Goal: Task Accomplishment & Management: Complete application form

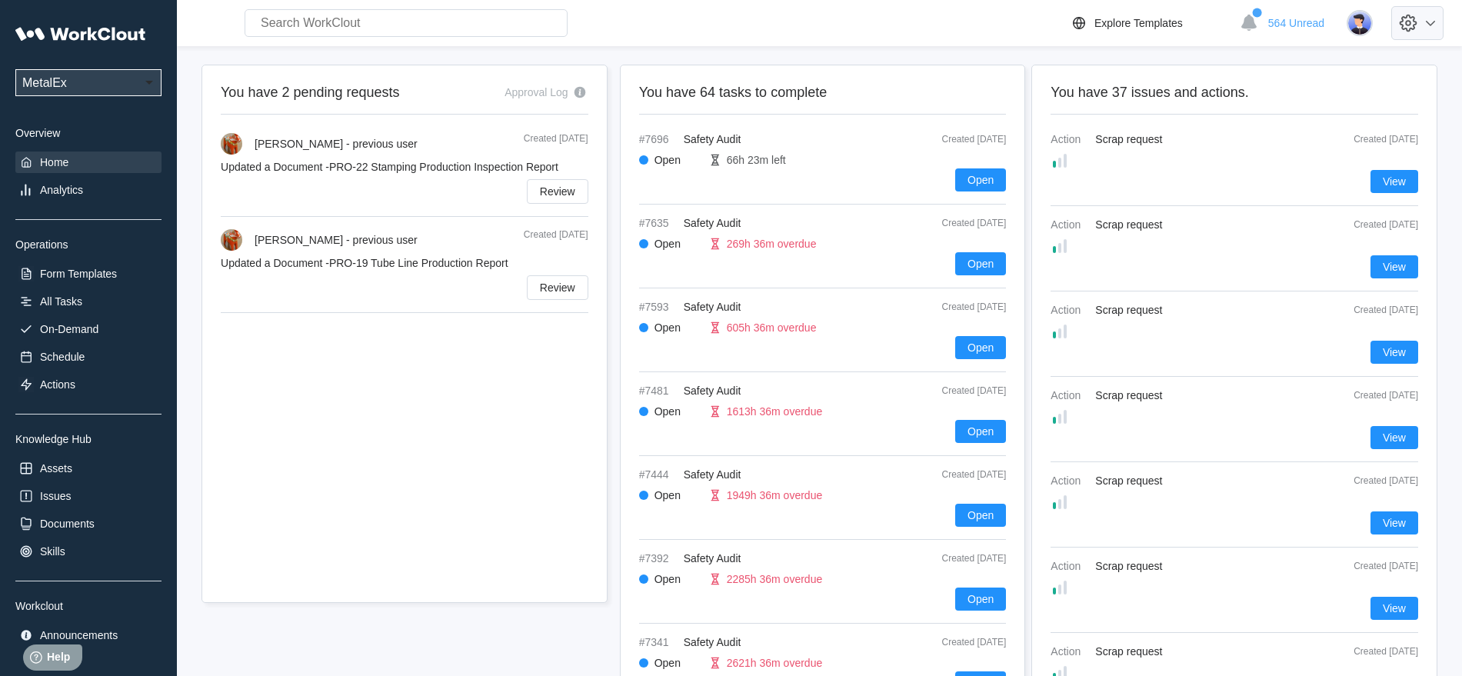
click at [1411, 22] on icon at bounding box center [1408, 23] width 6 height 6
click at [1360, 65] on div "Employee Directory" at bounding box center [1342, 71] width 217 height 25
select select "20"
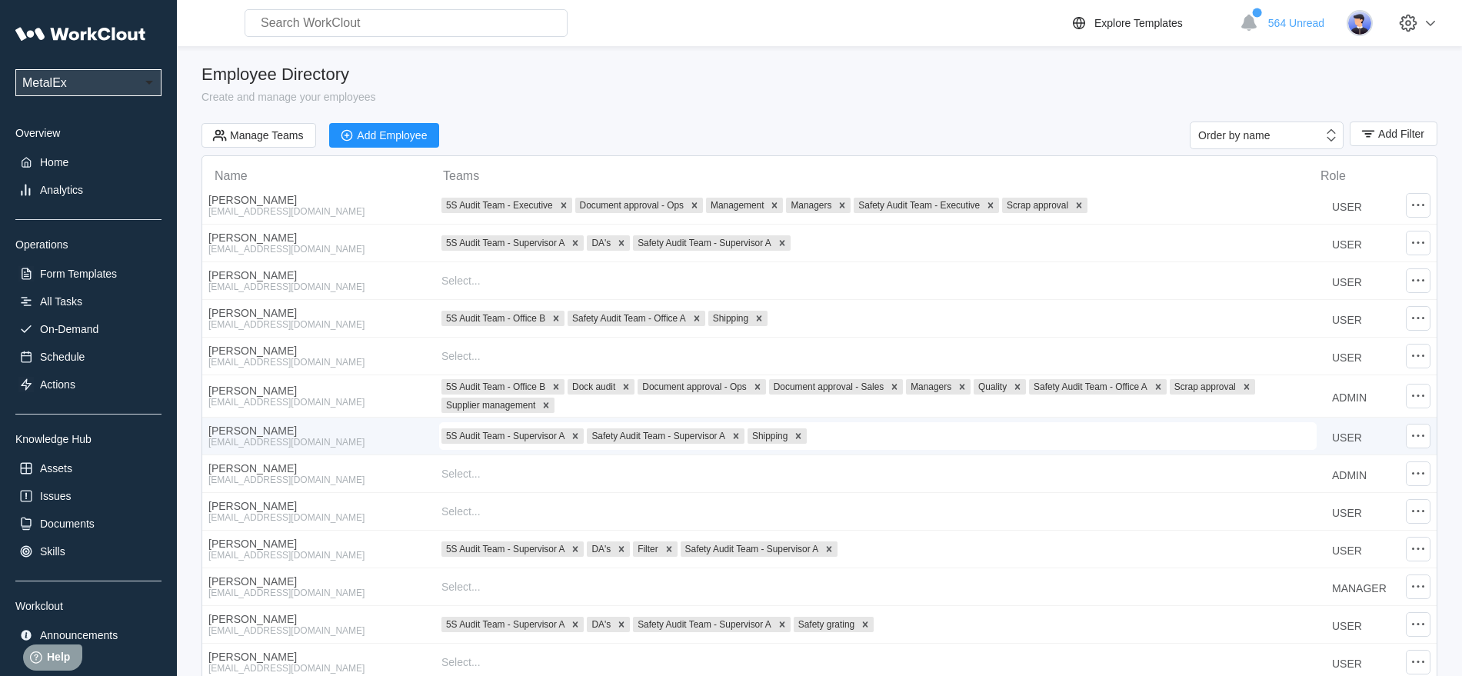
click at [293, 431] on div "[PERSON_NAME]" at bounding box center [317, 431] width 218 height 12
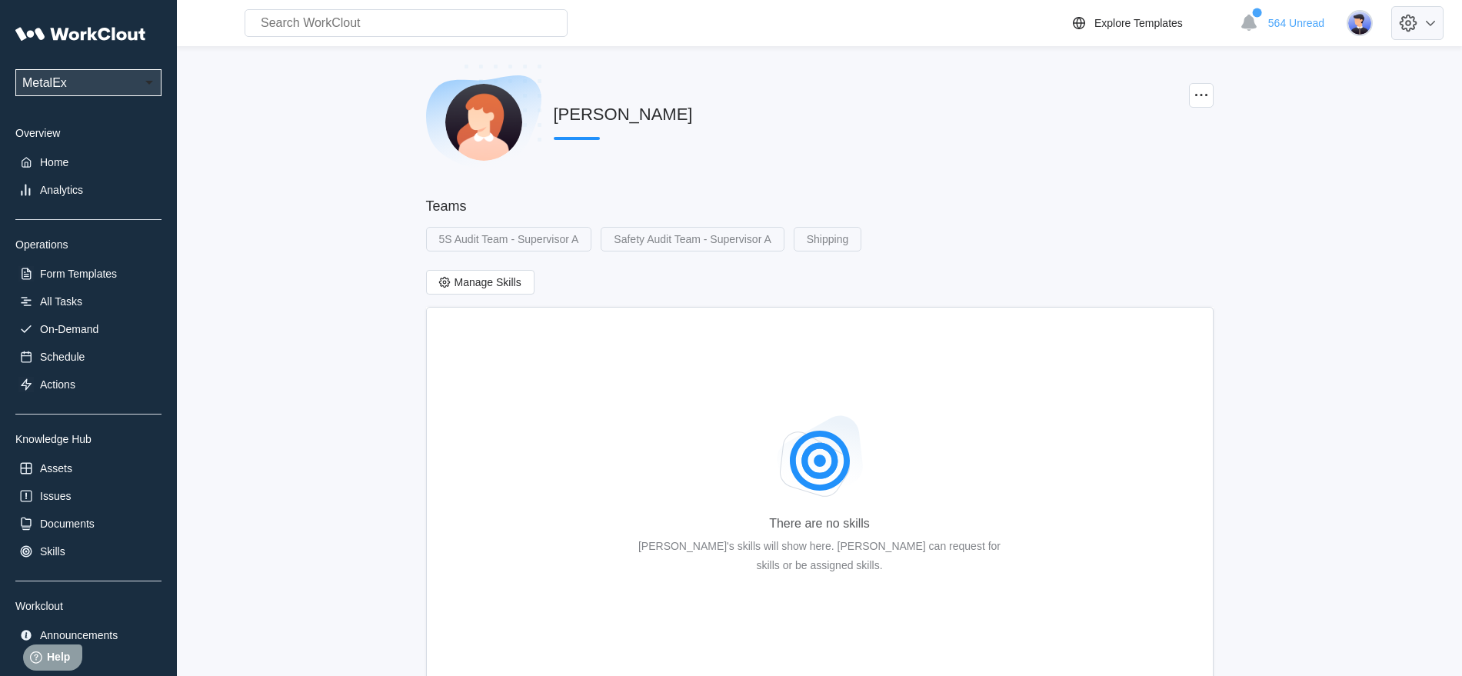
click at [1421, 23] on icon at bounding box center [1408, 23] width 26 height 26
click at [1332, 72] on div "Employee Directory" at bounding box center [1309, 71] width 94 height 12
select select "20"
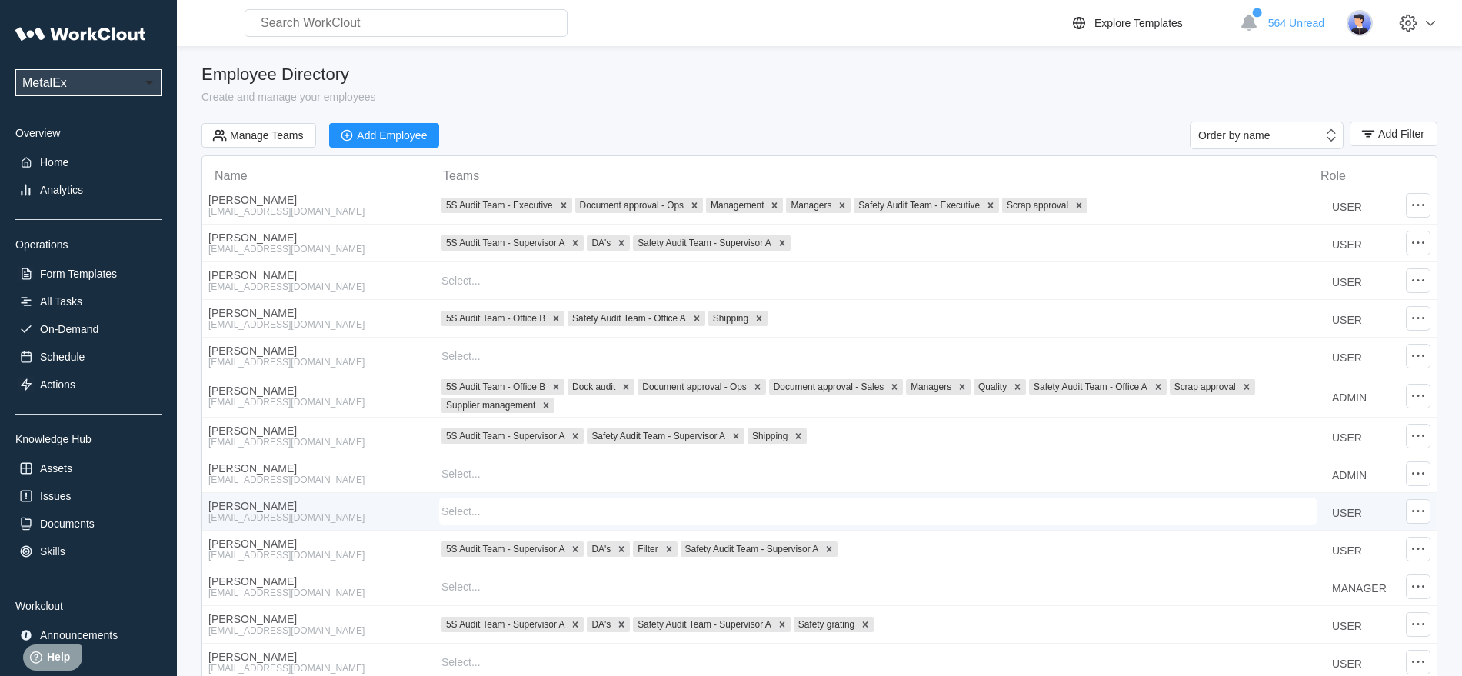
drag, startPoint x: 1414, startPoint y: 438, endPoint x: 1254, endPoint y: 524, distance: 182.0
click at [1257, 526] on div "[PERSON_NAME] [EMAIL_ADDRESS][DOMAIN_NAME] Add To Teams... Select... USER" at bounding box center [819, 511] width 1234 height 37
click at [1417, 437] on icon at bounding box center [1418, 436] width 18 height 18
click at [1308, 393] on div "Edit Employee" at bounding box center [1293, 392] width 69 height 12
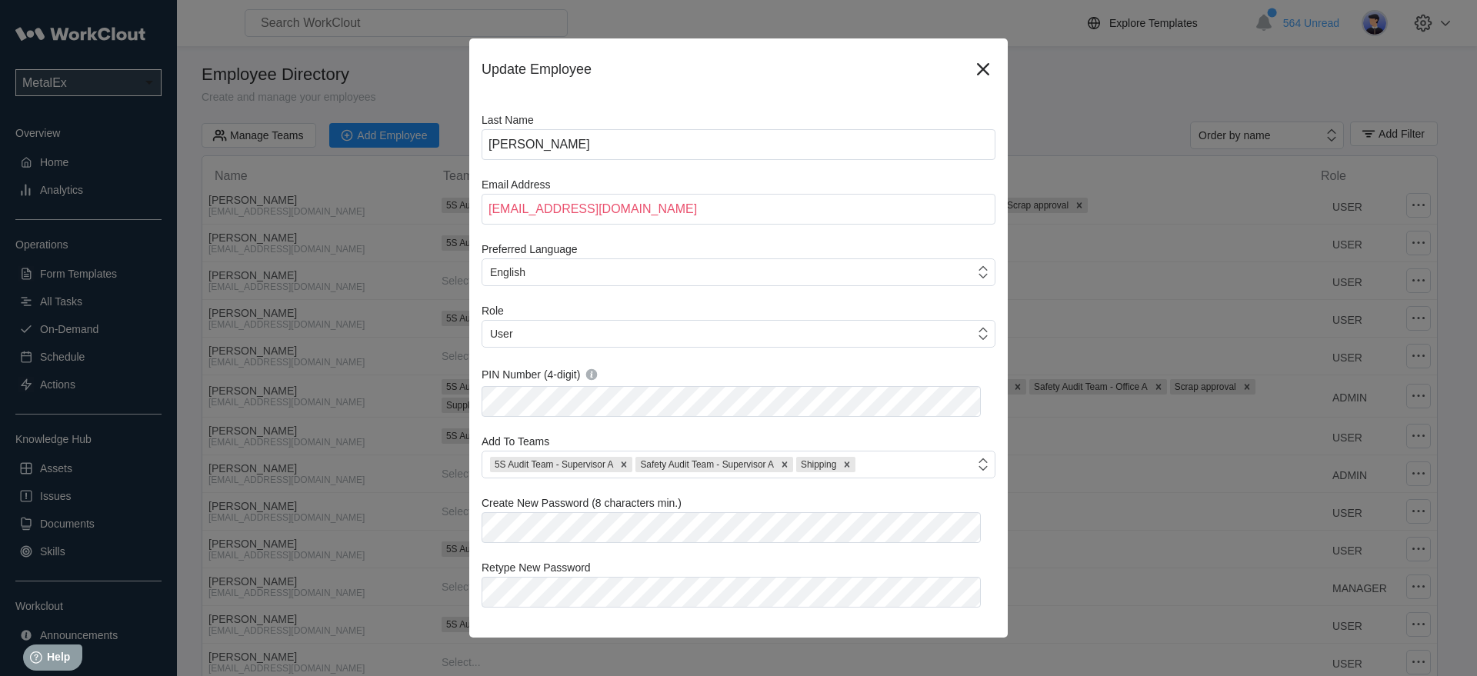
scroll to position [76, 0]
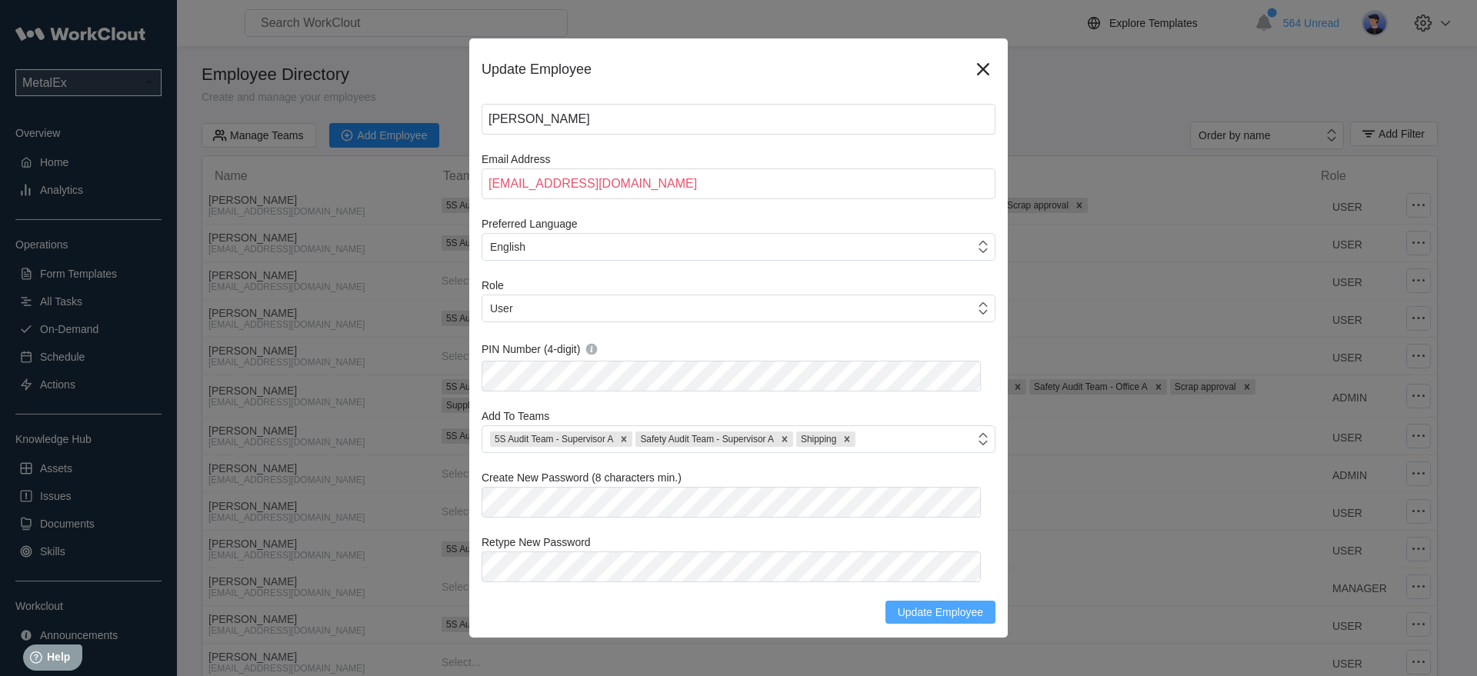
click at [915, 612] on span "Update Employee" at bounding box center [939, 612] width 85 height 11
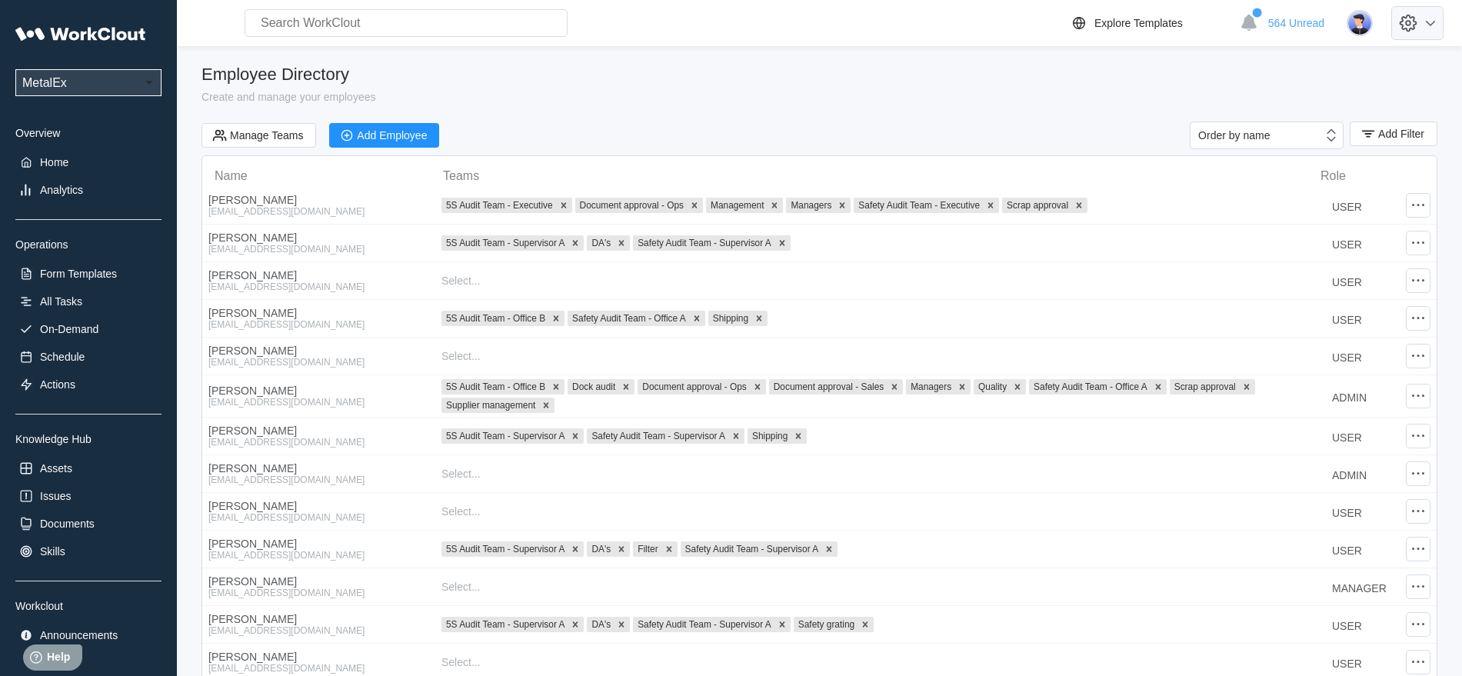
click at [1421, 23] on icon at bounding box center [1408, 23] width 26 height 26
click at [1329, 74] on div "Employee Directory" at bounding box center [1309, 71] width 94 height 12
click at [1272, 72] on div "Employee Directory" at bounding box center [1309, 71] width 94 height 12
drag, startPoint x: 674, startPoint y: 79, endPoint x: 619, endPoint y: 87, distance: 55.1
click at [673, 79] on div "Employee Directory" at bounding box center [819, 75] width 1236 height 20
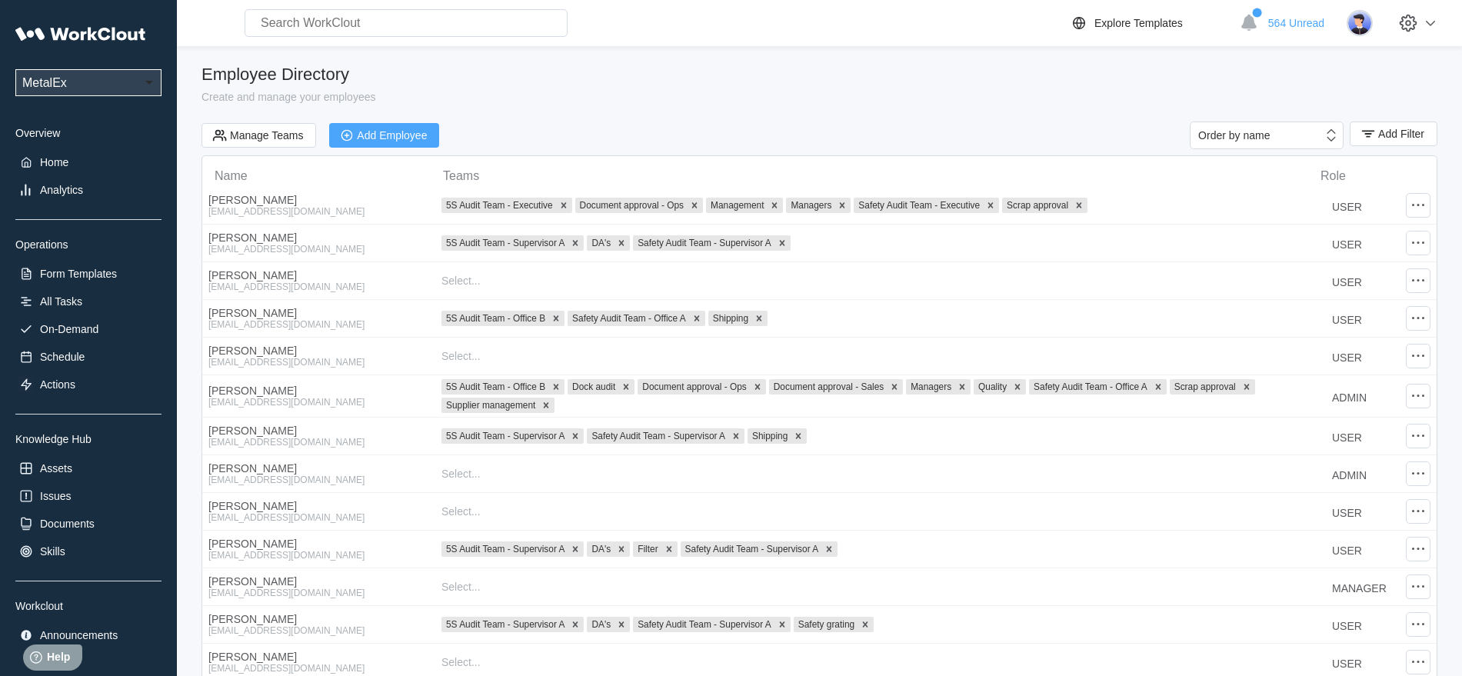
click at [382, 133] on div "Add Employee" at bounding box center [392, 135] width 70 height 11
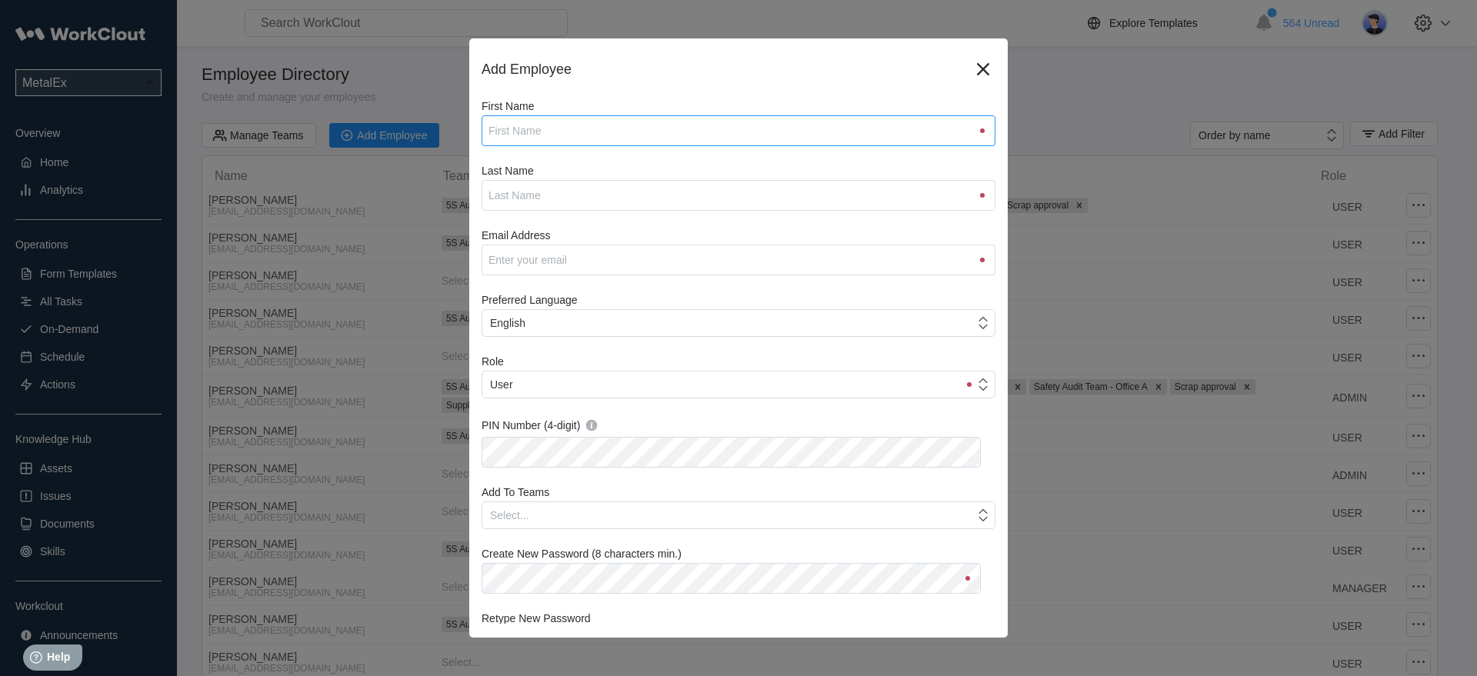
click at [526, 132] on input "First Name" at bounding box center [738, 130] width 514 height 31
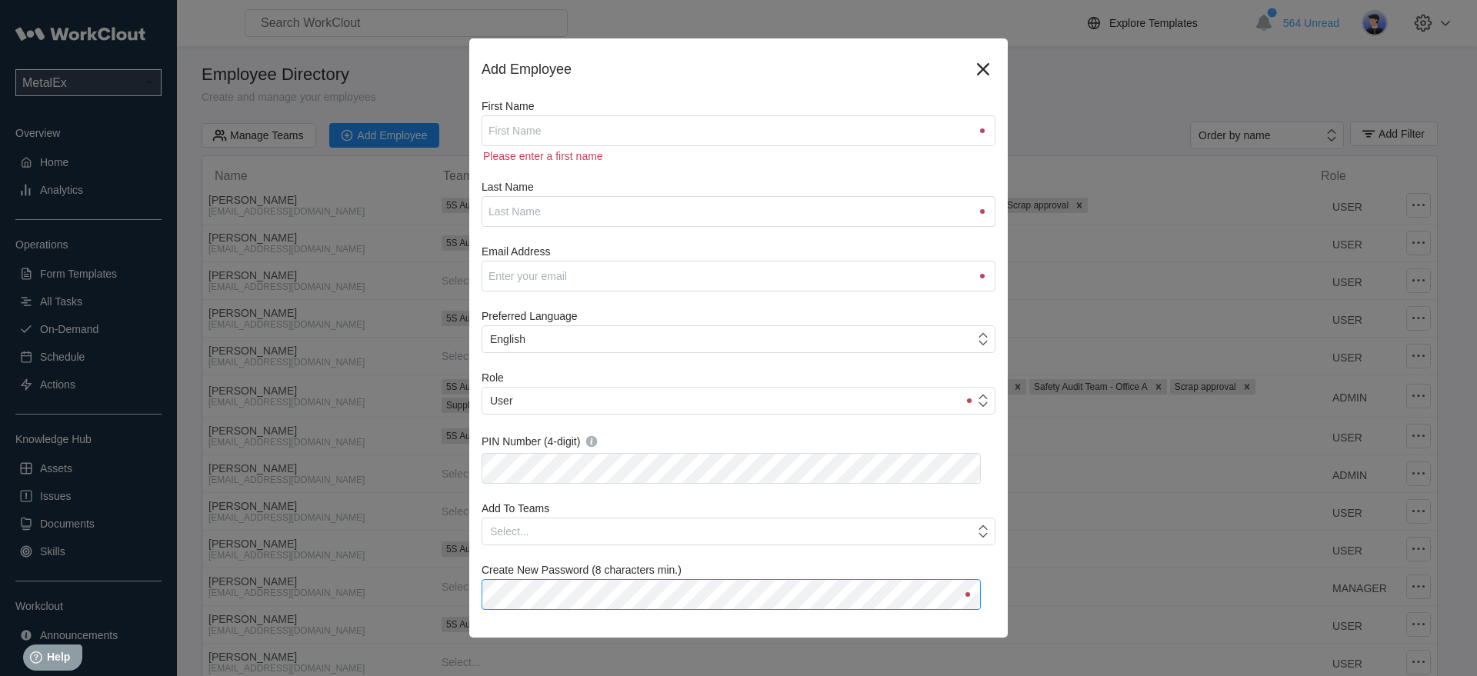
click at [580, 576] on div "Create New Password (8 characters min.)" at bounding box center [738, 587] width 514 height 46
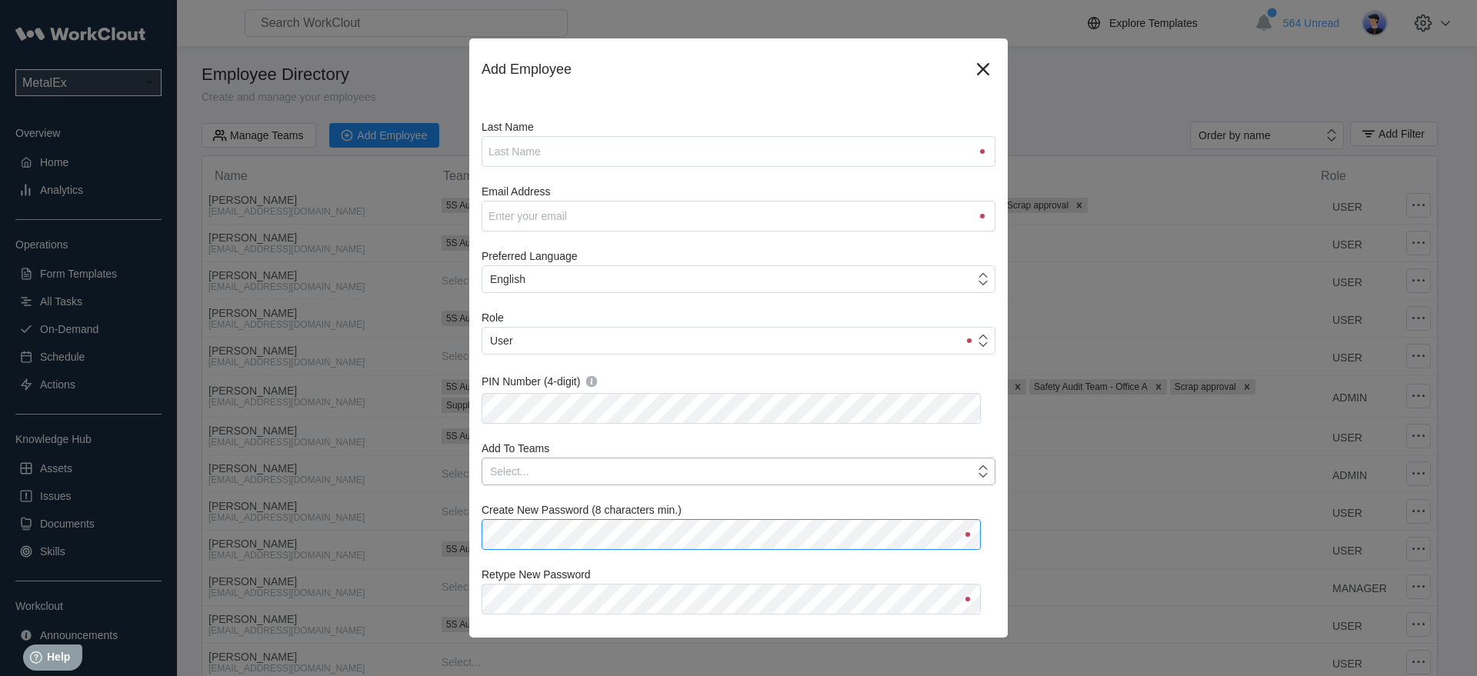
scroll to position [92, 0]
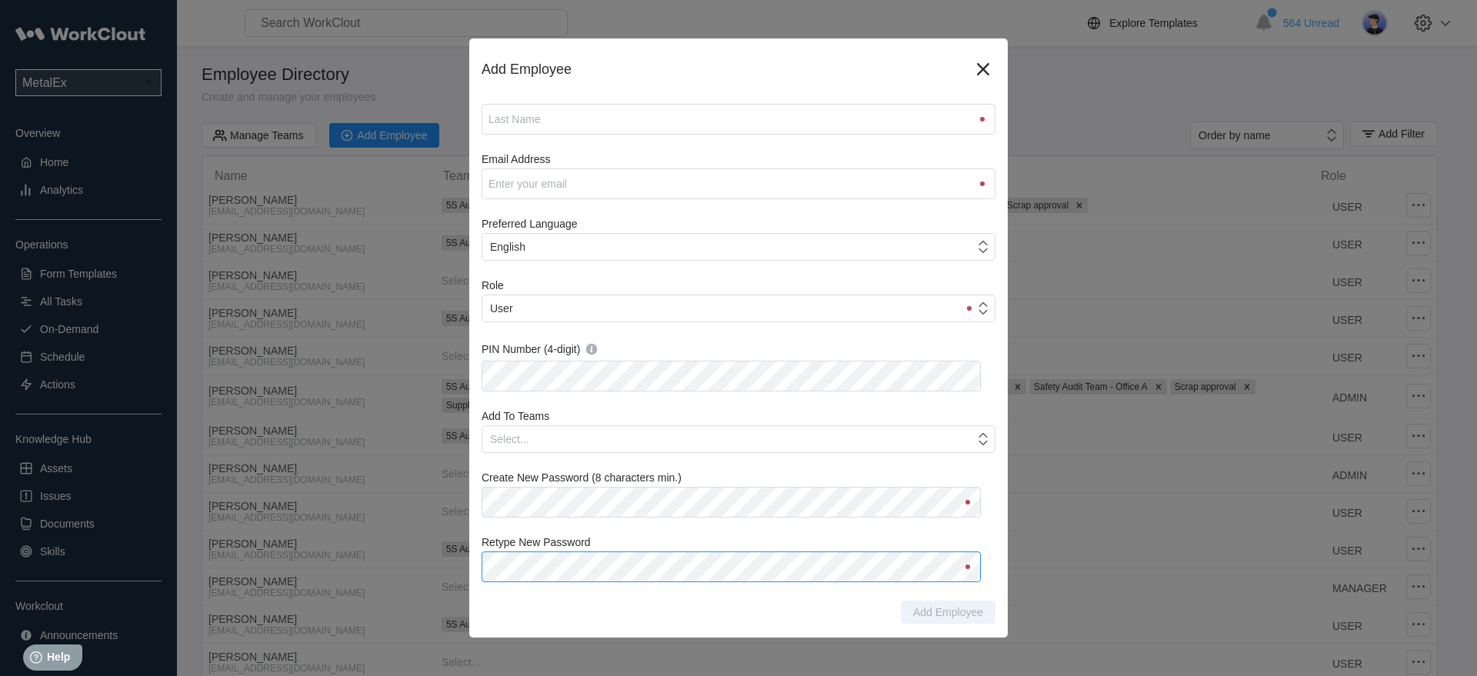
click at [577, 566] on div "Retype New Password" at bounding box center [738, 559] width 514 height 46
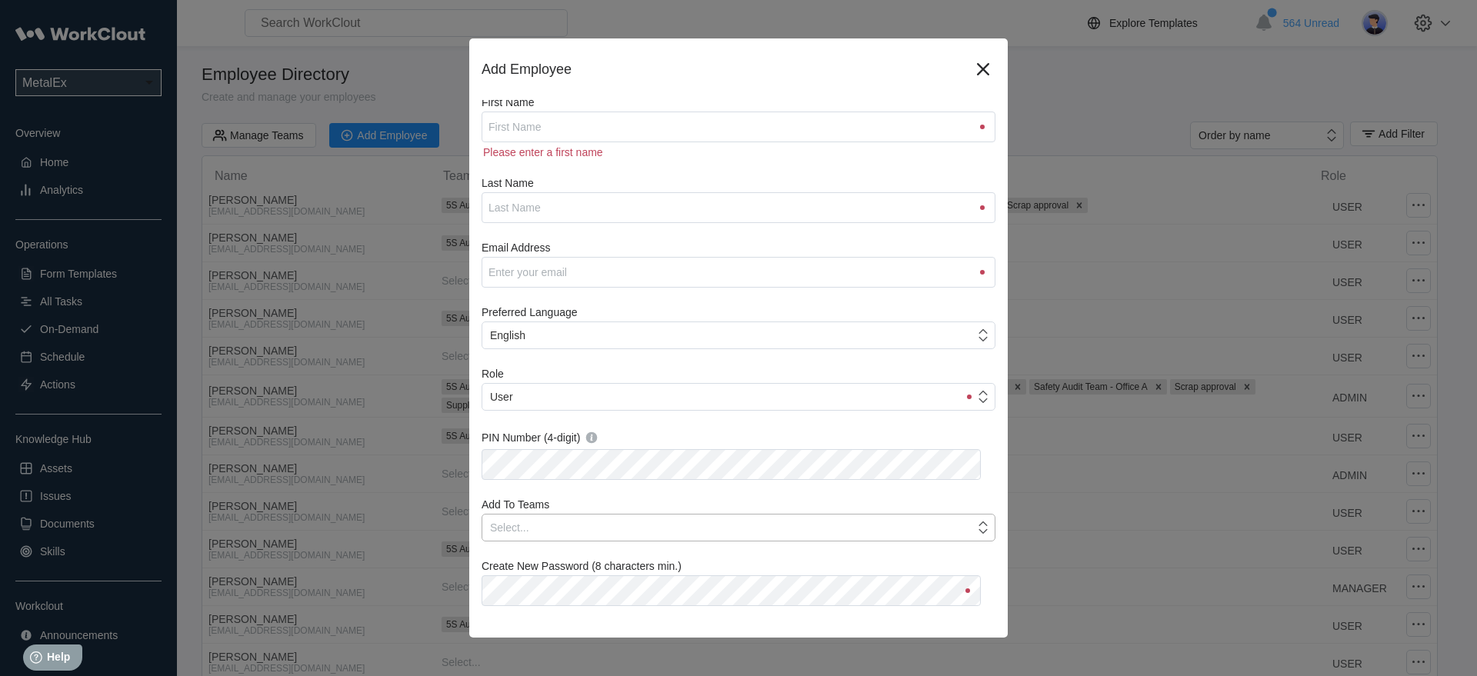
scroll to position [0, 0]
click at [540, 127] on input "First Name" at bounding box center [738, 130] width 514 height 31
paste input "[PERSON_NAME]"
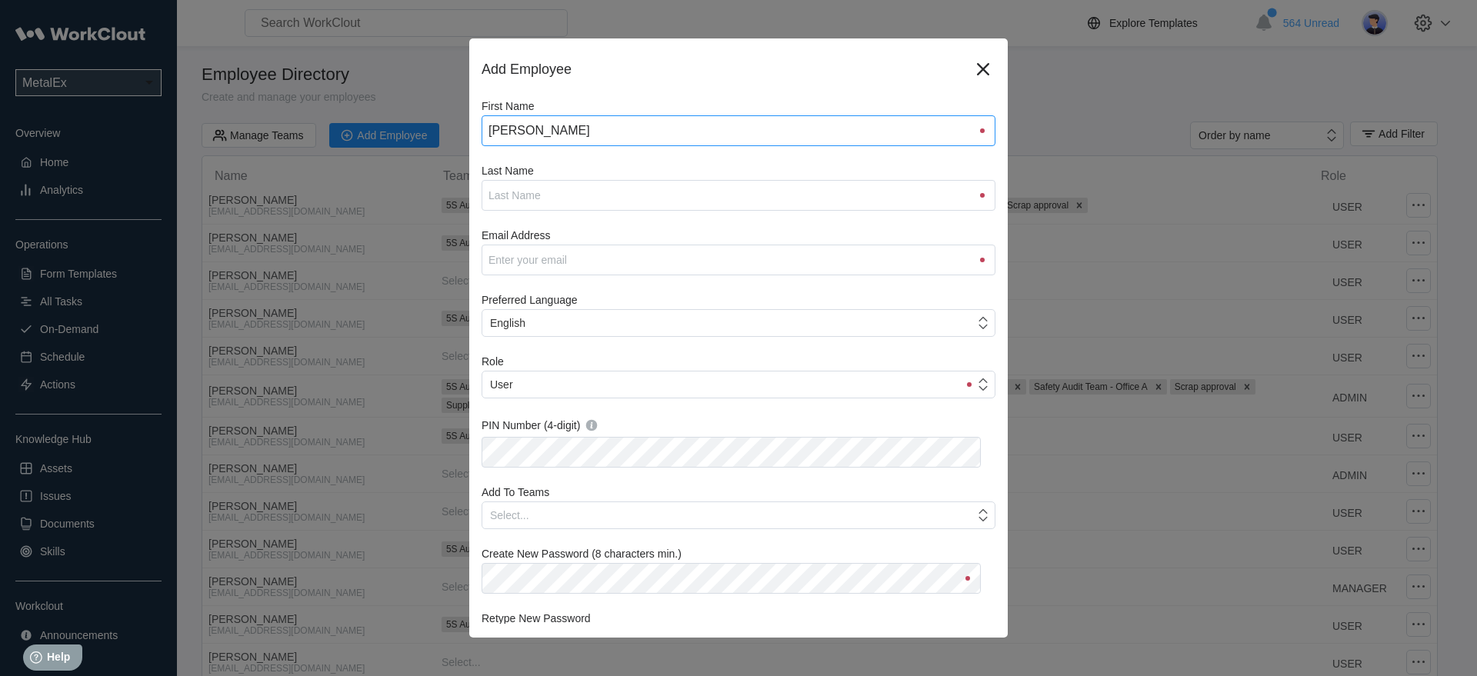
type input "[PERSON_NAME]"
click at [534, 190] on input "Last Name" at bounding box center [738, 195] width 514 height 31
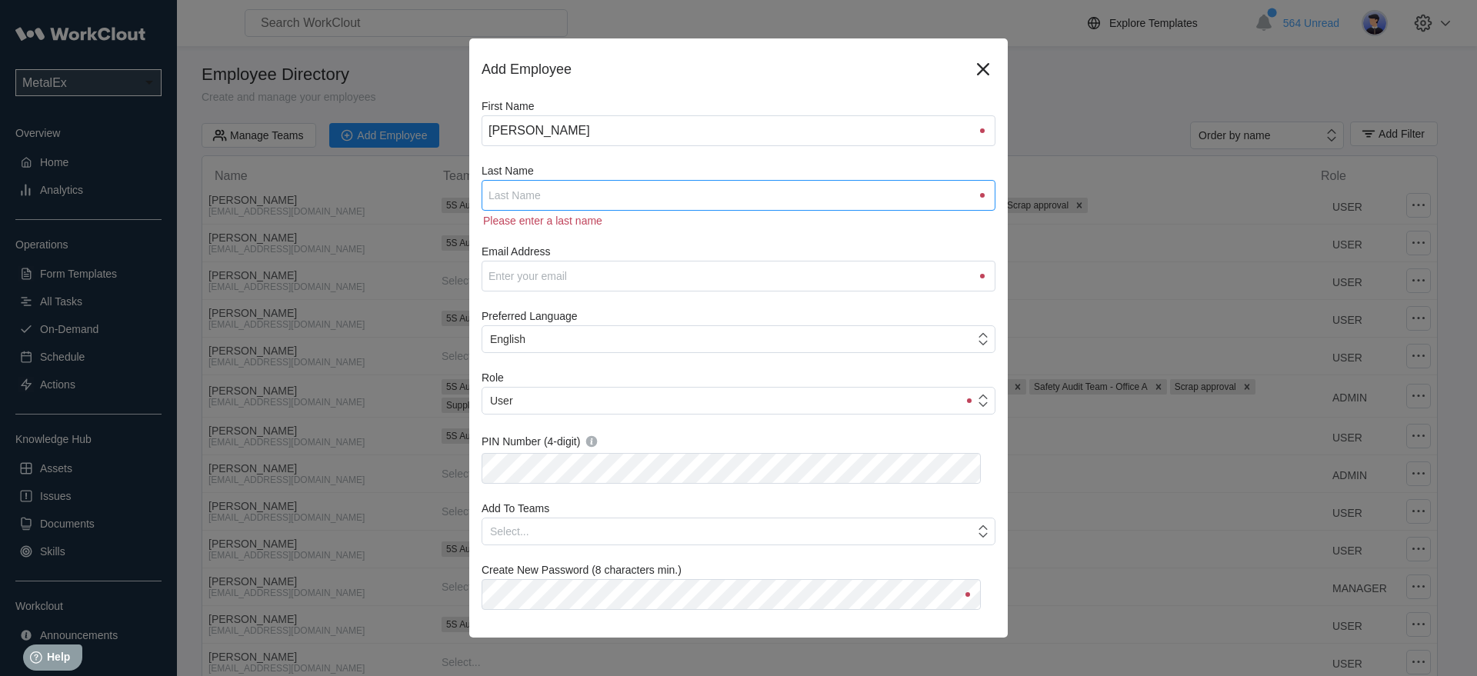
paste input "[PERSON_NAME]"
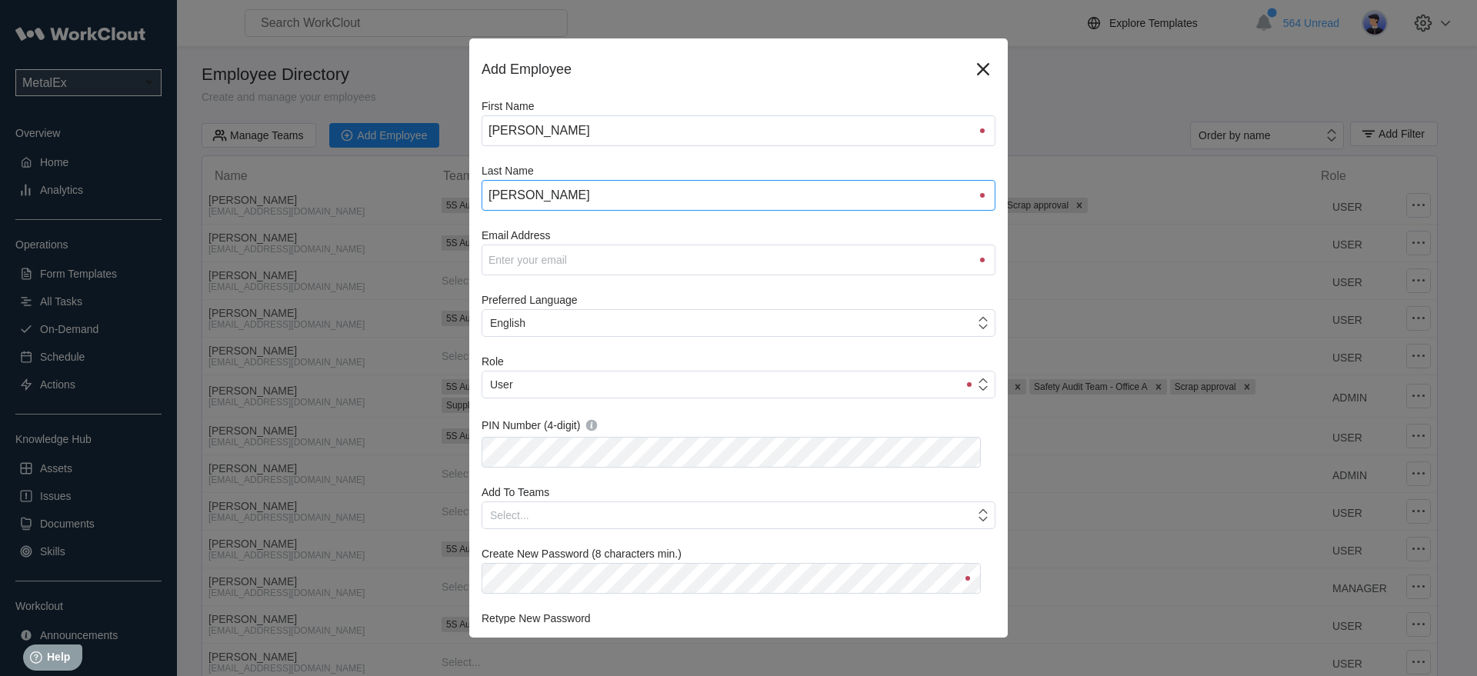
type input "[PERSON_NAME]"
click at [526, 257] on input "Email Address" at bounding box center [738, 260] width 514 height 31
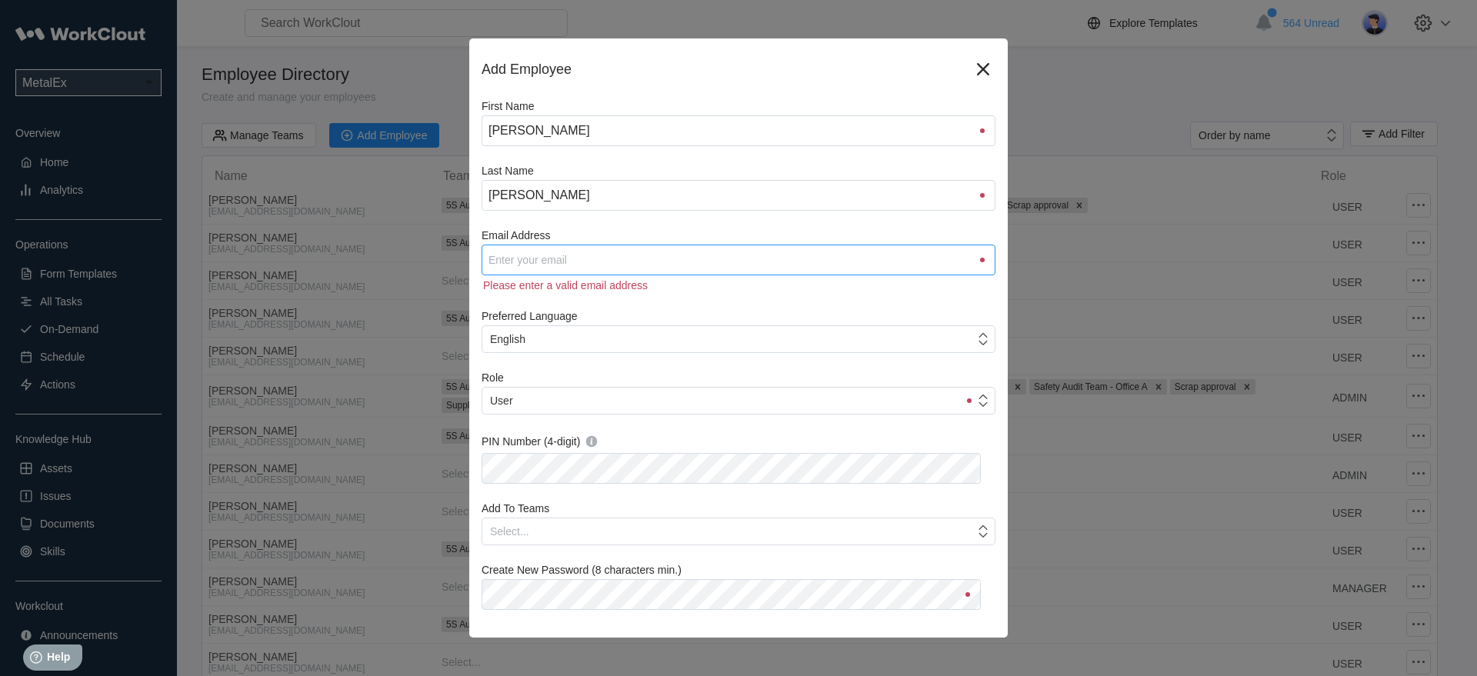
paste input "[EMAIL_ADDRESS][DOMAIN_NAME]"
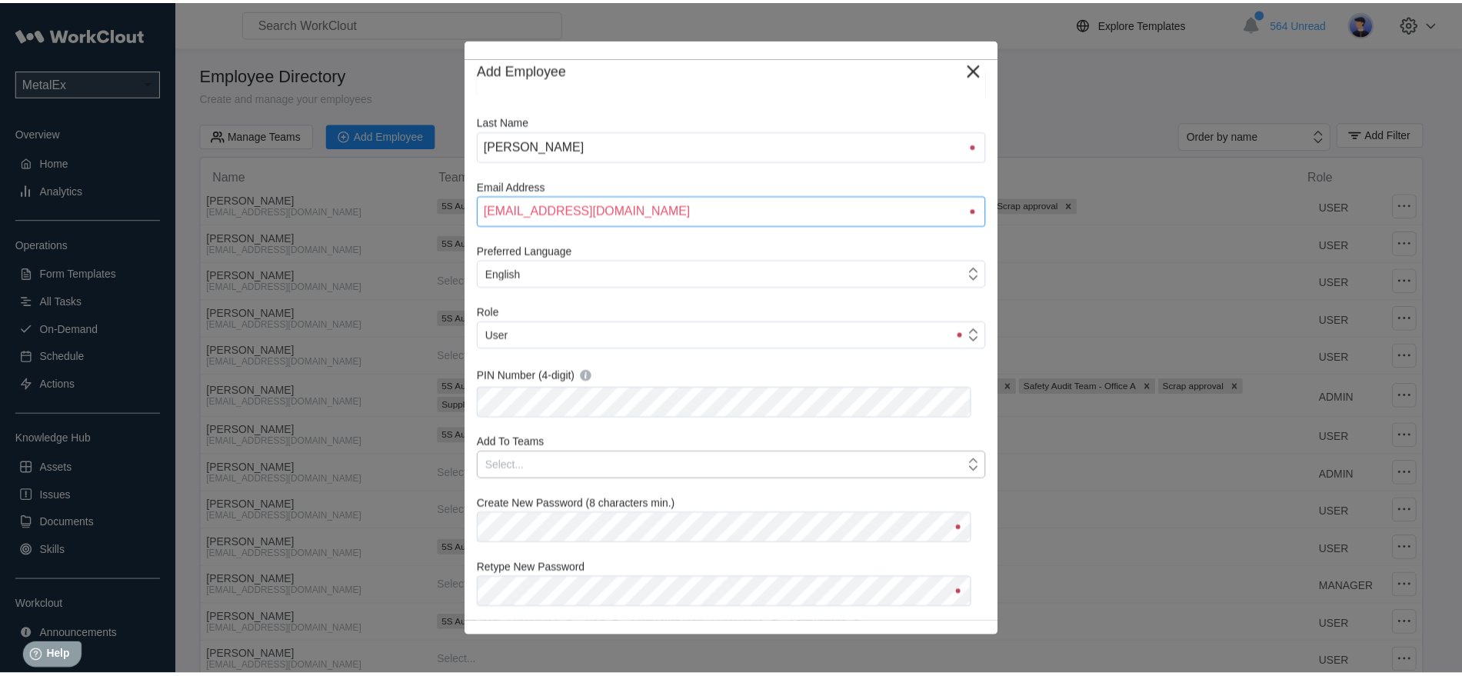
scroll to position [76, 0]
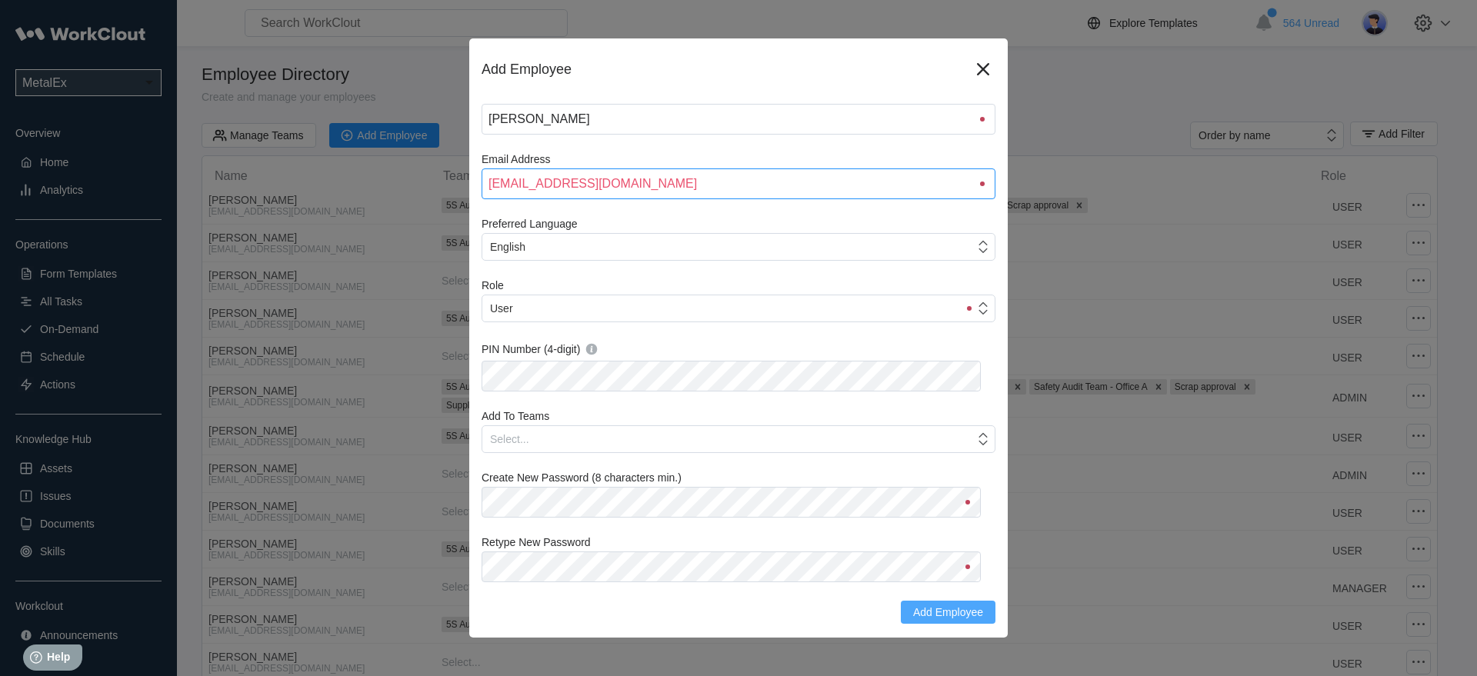
type input "[EMAIL_ADDRESS][DOMAIN_NAME]"
click at [939, 612] on span "Add Employee" at bounding box center [948, 612] width 70 height 11
